Goal: Information Seeking & Learning: Learn about a topic

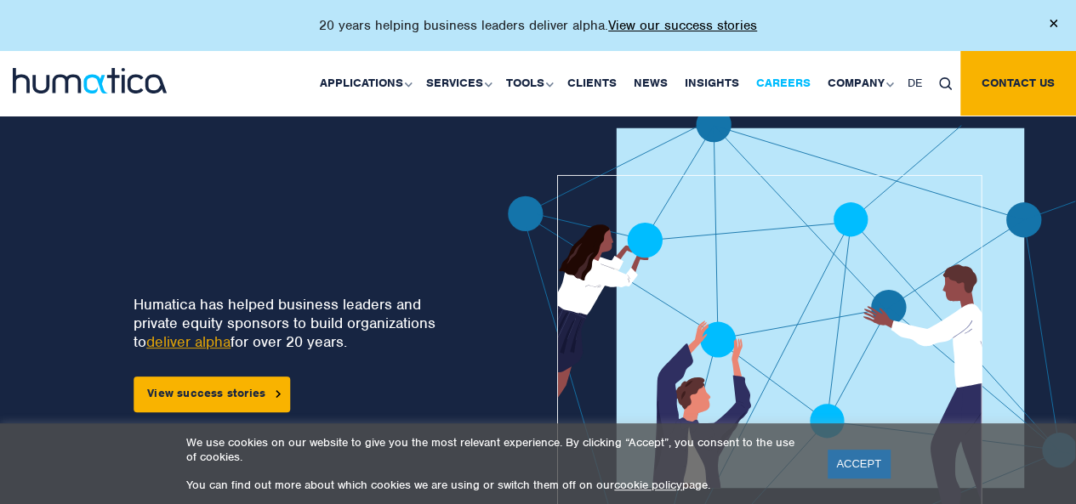
click at [809, 81] on link "Careers" at bounding box center [782, 83] width 71 height 65
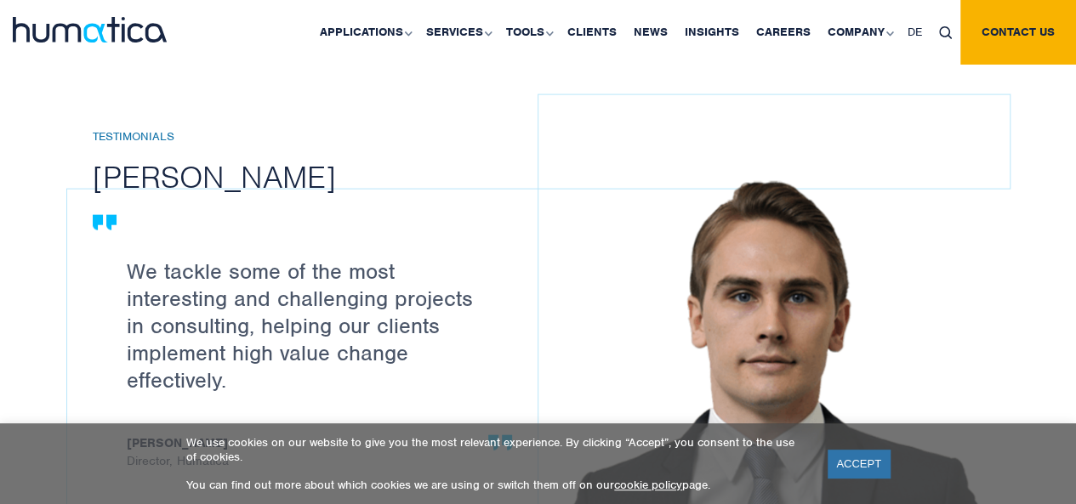
scroll to position [1886, 0]
